Goal: Task Accomplishment & Management: Use online tool/utility

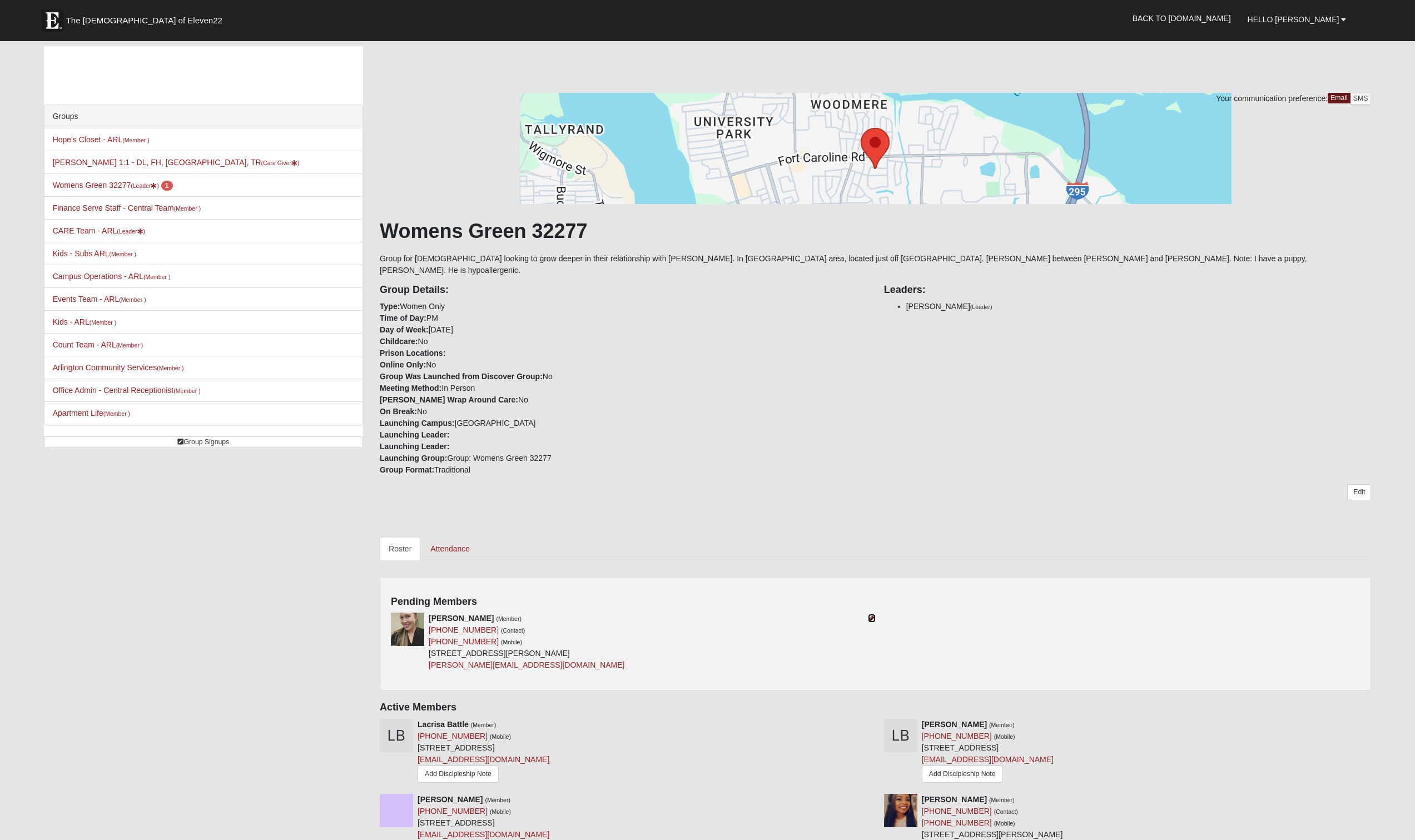
click at [870, 614] on icon at bounding box center [872, 618] width 8 height 8
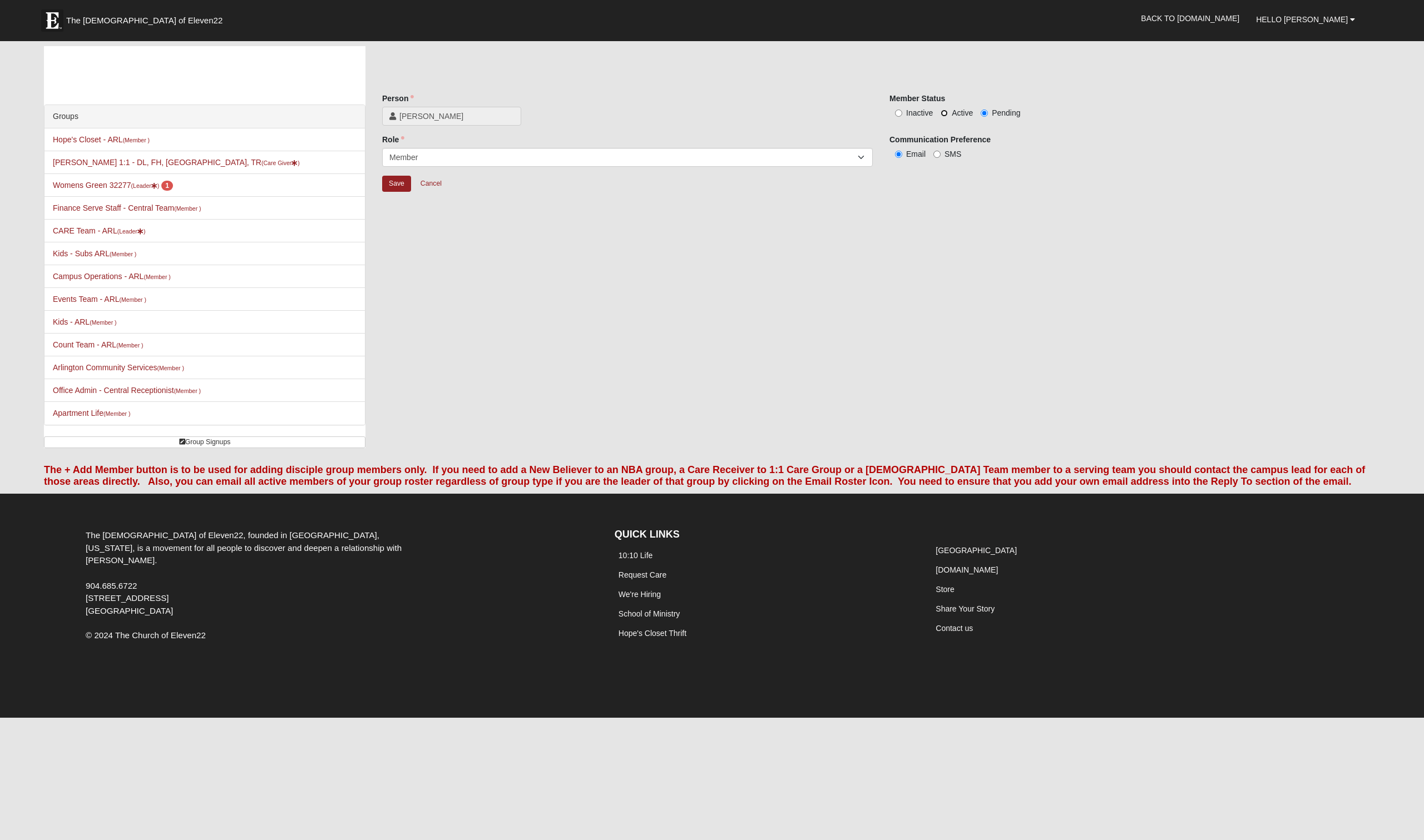
click at [942, 113] on input "Active" at bounding box center [943, 112] width 7 height 7
radio input "true"
click at [399, 182] on input "Save" at bounding box center [396, 183] width 29 height 16
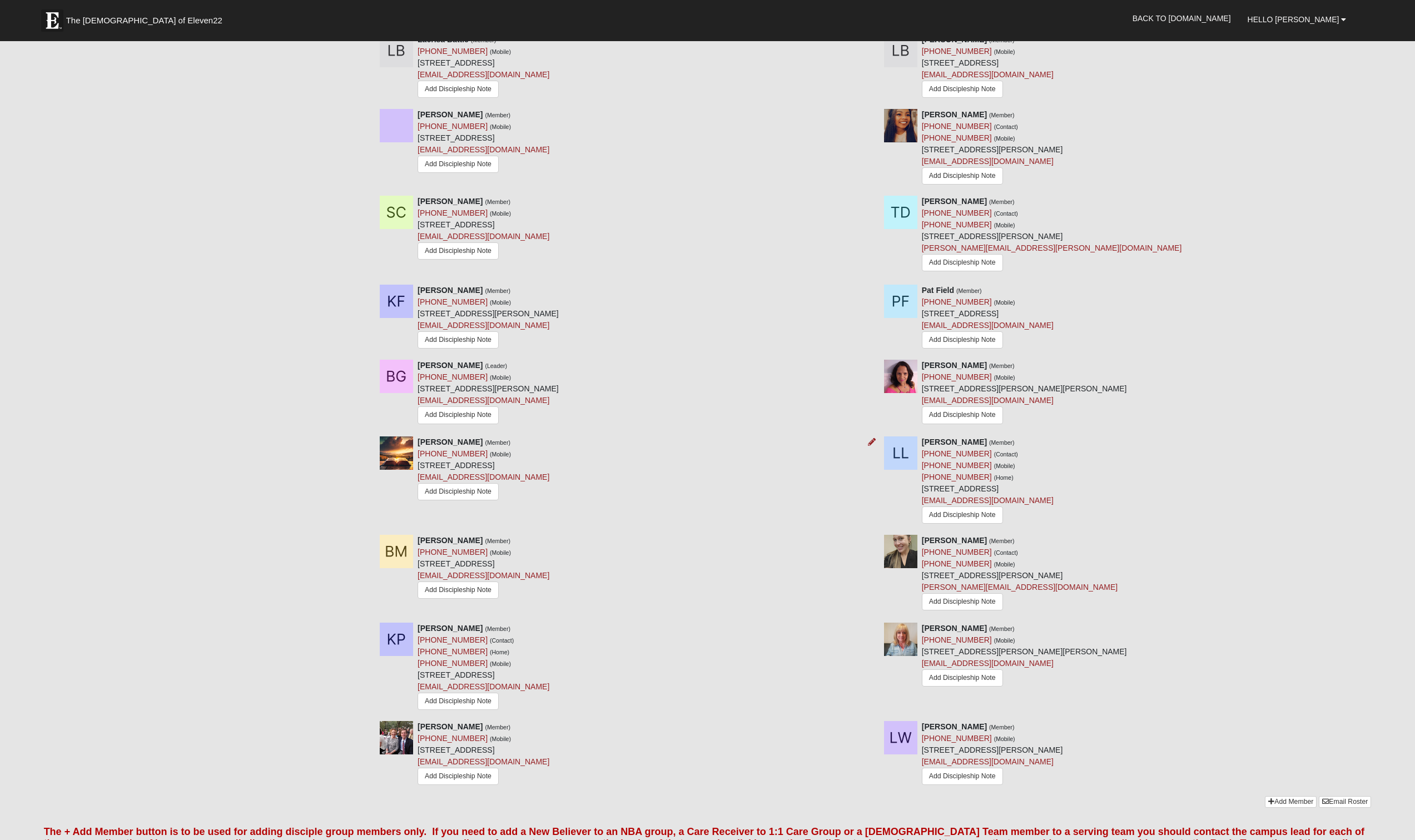
scroll to position [594, 0]
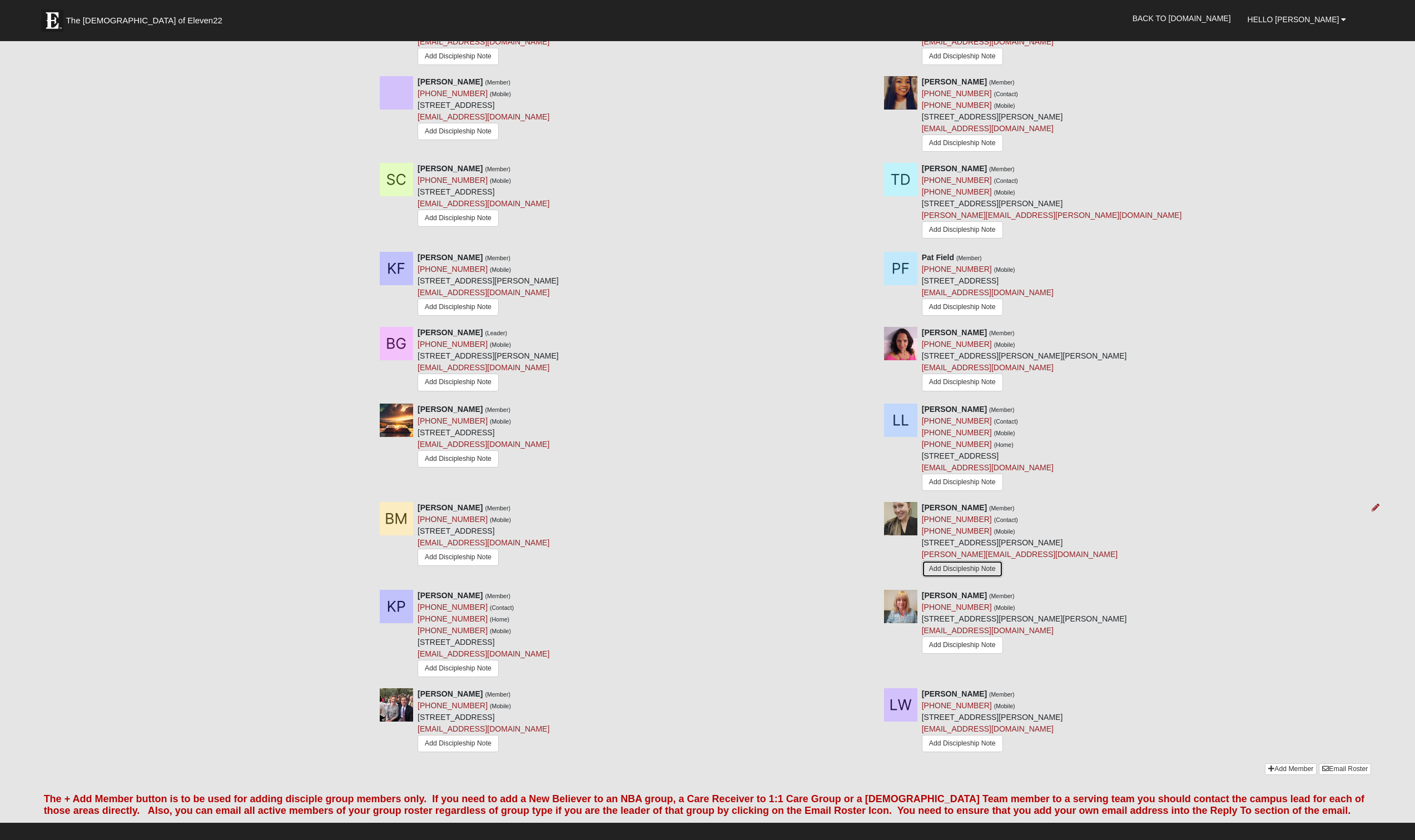
click at [971, 560] on link "Add Discipleship Note" at bounding box center [962, 569] width 81 height 18
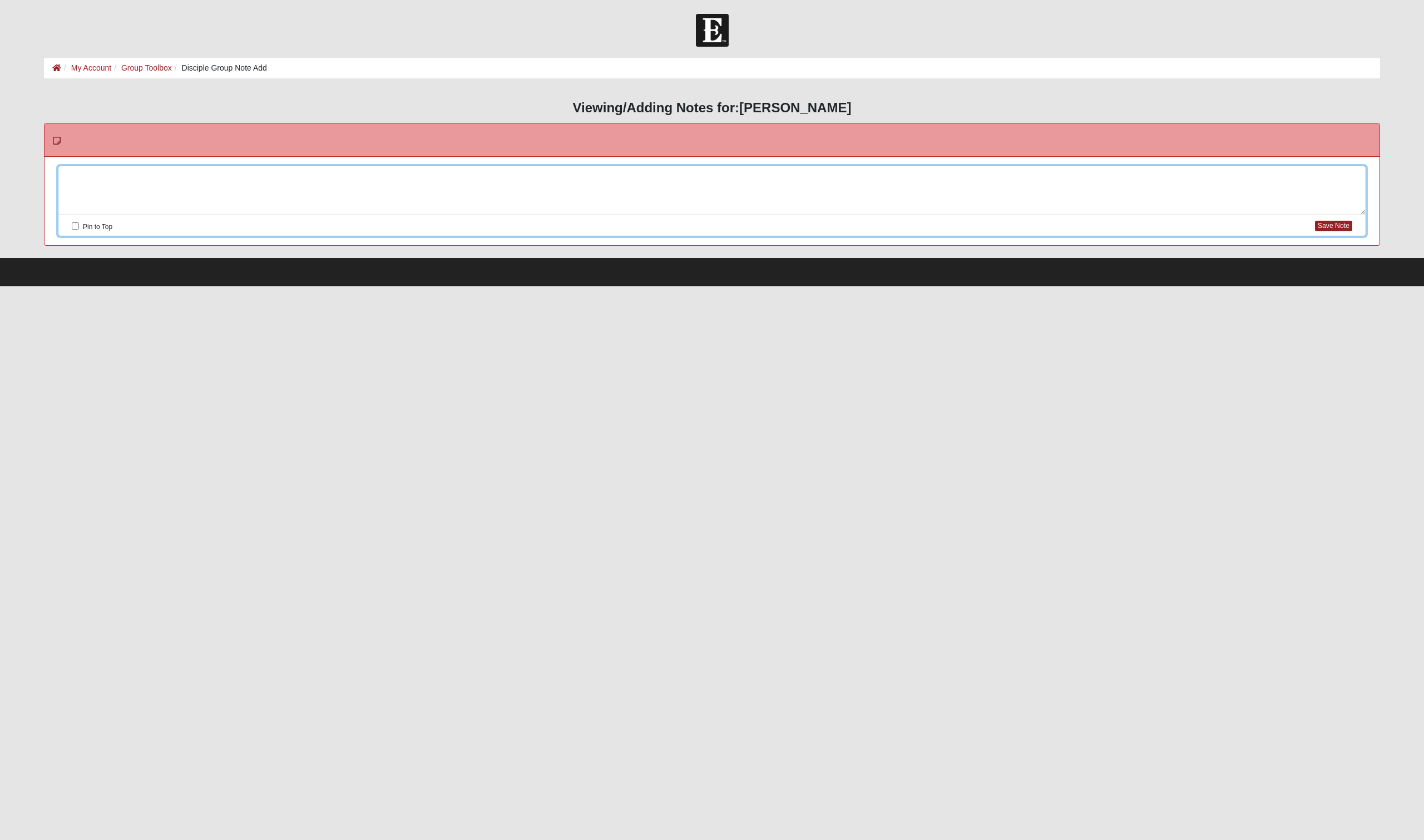
click at [81, 178] on div at bounding box center [711, 191] width 1307 height 49
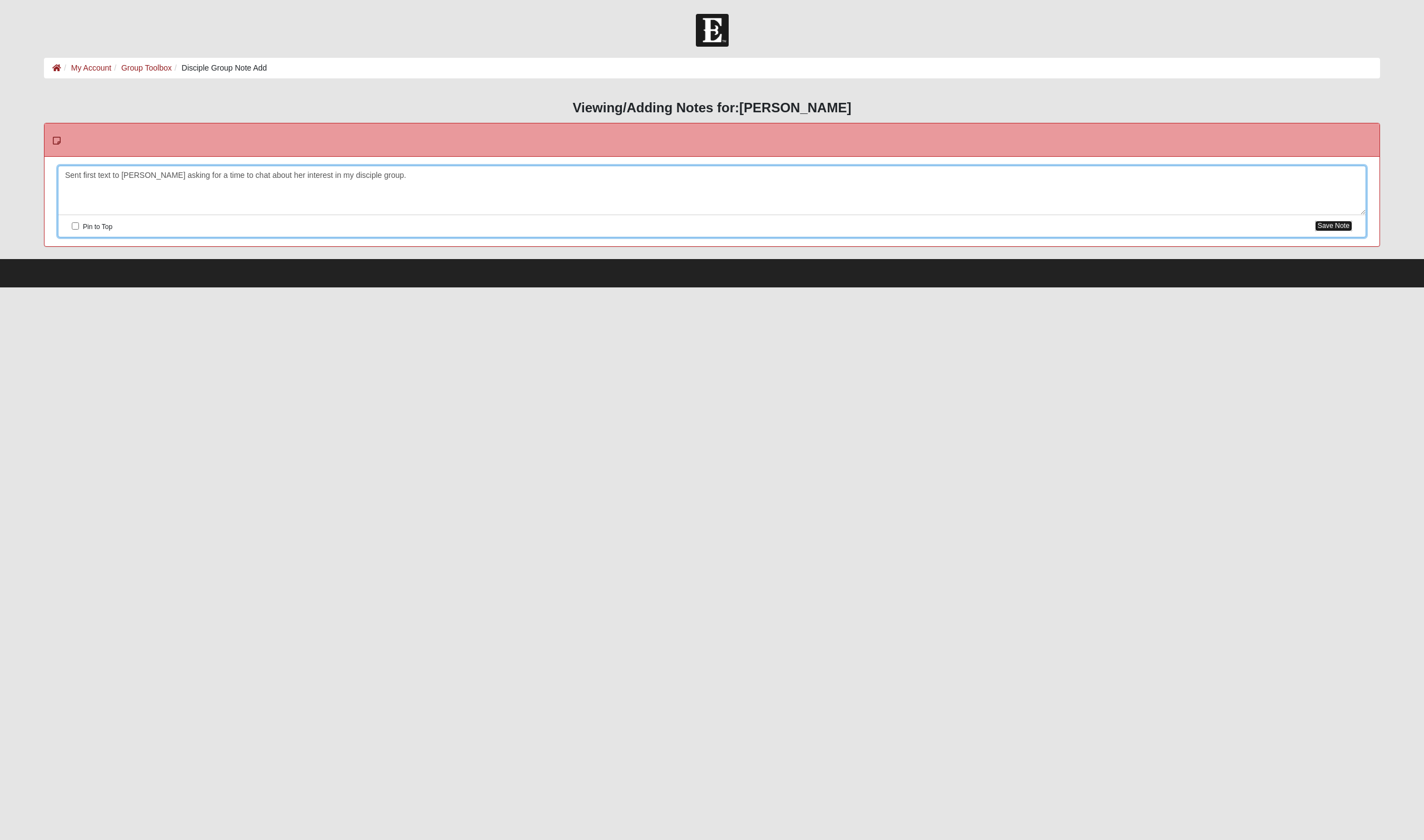
click at [1333, 226] on button "Save Note" at bounding box center [1333, 226] width 37 height 11
